Goal: Task Accomplishment & Management: Use online tool/utility

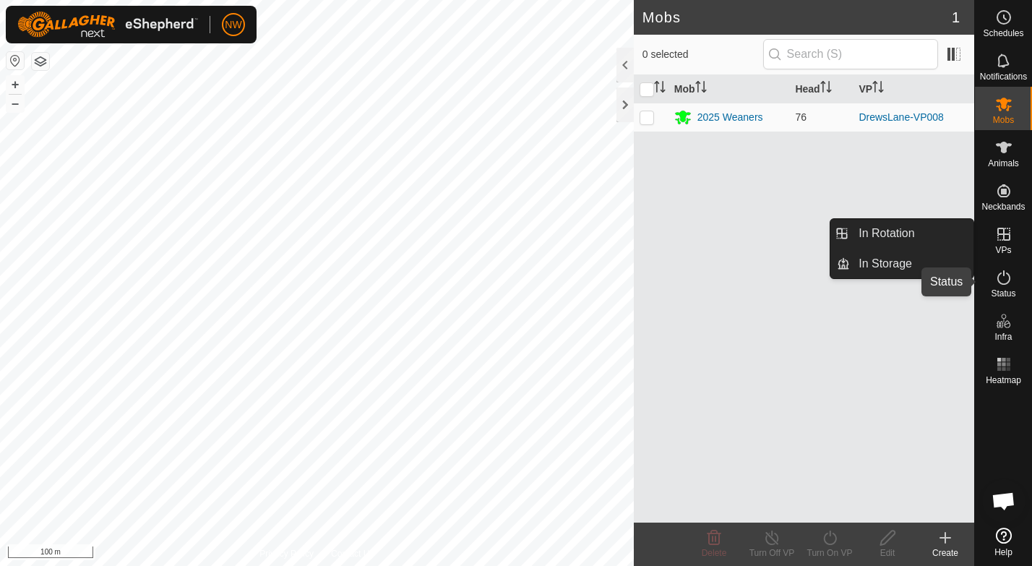
click at [996, 280] on icon at bounding box center [1003, 277] width 17 height 17
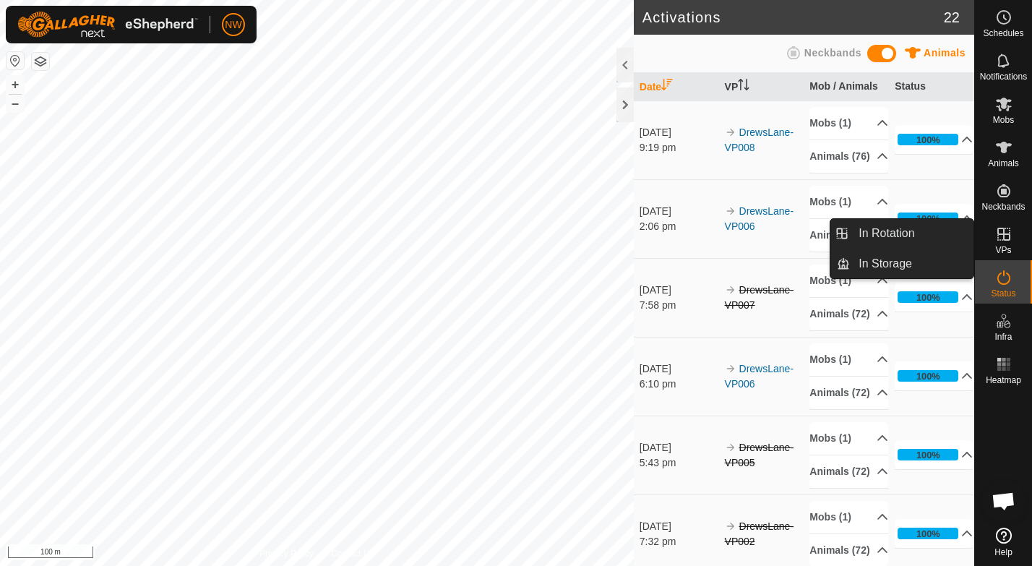
click at [896, 236] on link "In Rotation" at bounding box center [912, 233] width 124 height 29
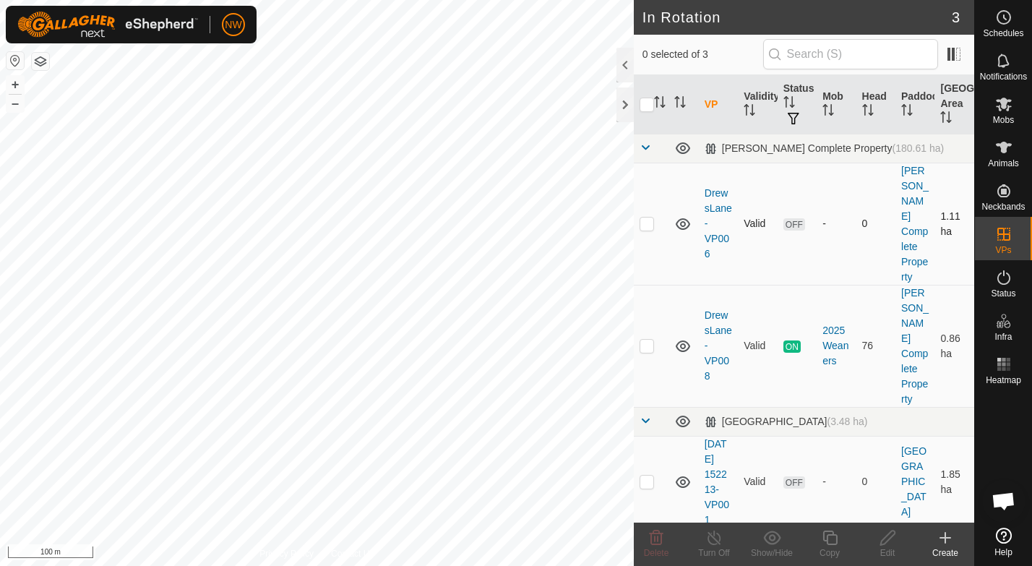
click at [651, 217] on p-checkbox at bounding box center [646, 223] width 14 height 12
checkbox input "false"
click at [645, 475] on p-checkbox at bounding box center [646, 481] width 14 height 12
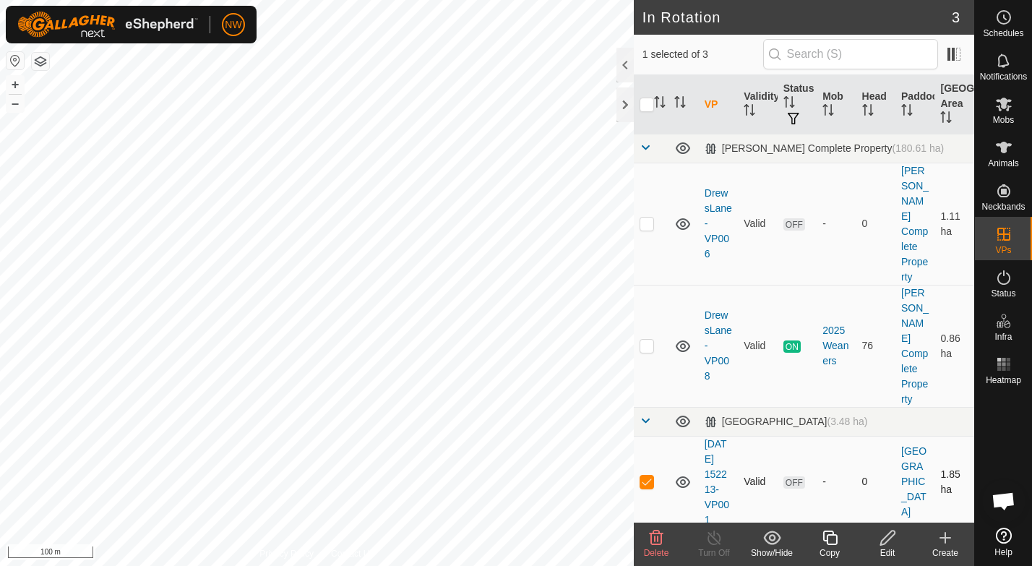
checkbox input "false"
click at [645, 340] on p-checkbox at bounding box center [646, 346] width 14 height 12
checkbox input "false"
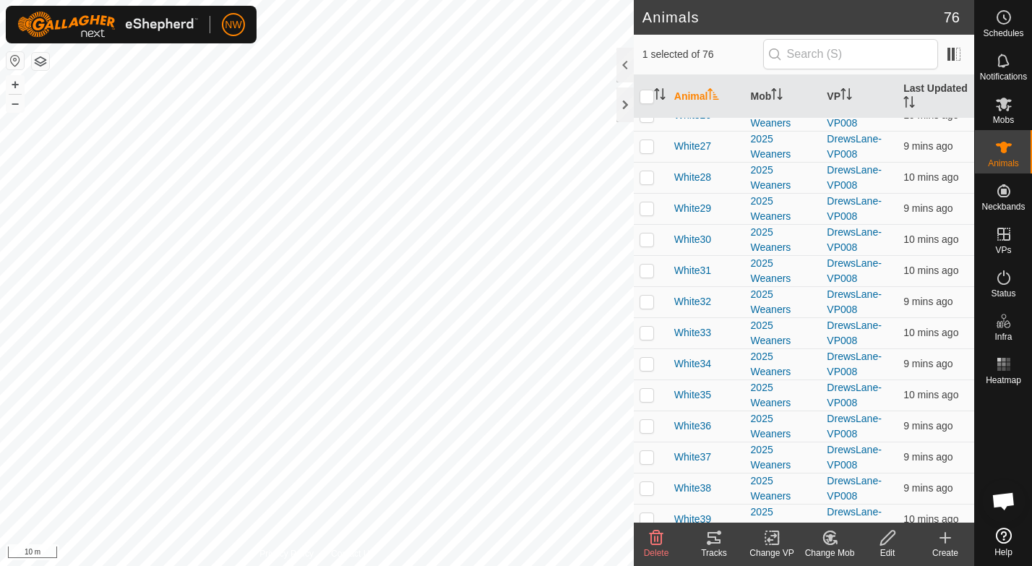
scroll to position [650, 0]
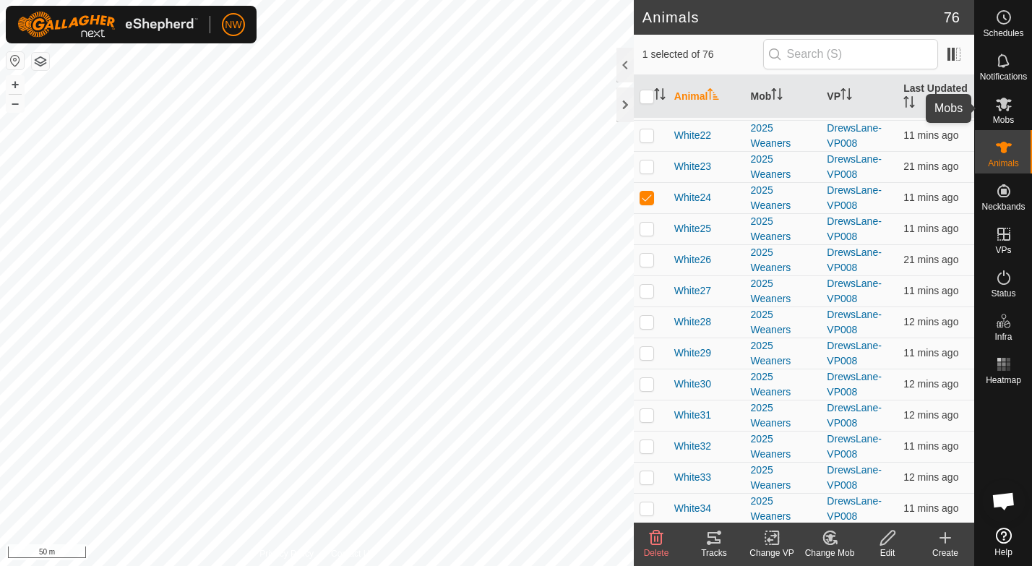
click at [1007, 104] on icon at bounding box center [1003, 103] width 17 height 17
